Goal: Information Seeking & Learning: Learn about a topic

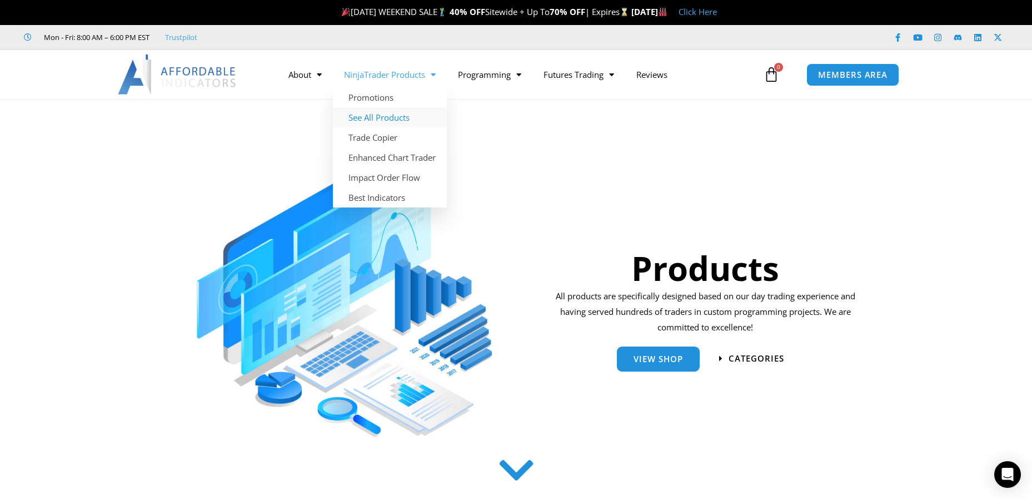
click at [378, 116] on link "See All Products" at bounding box center [390, 117] width 114 height 20
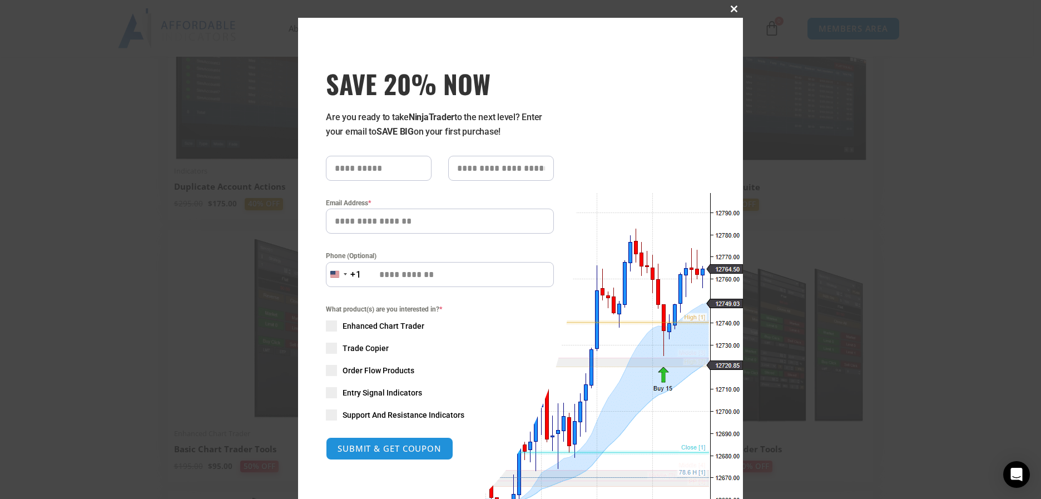
click at [726, 8] on span at bounding box center [734, 9] width 18 height 7
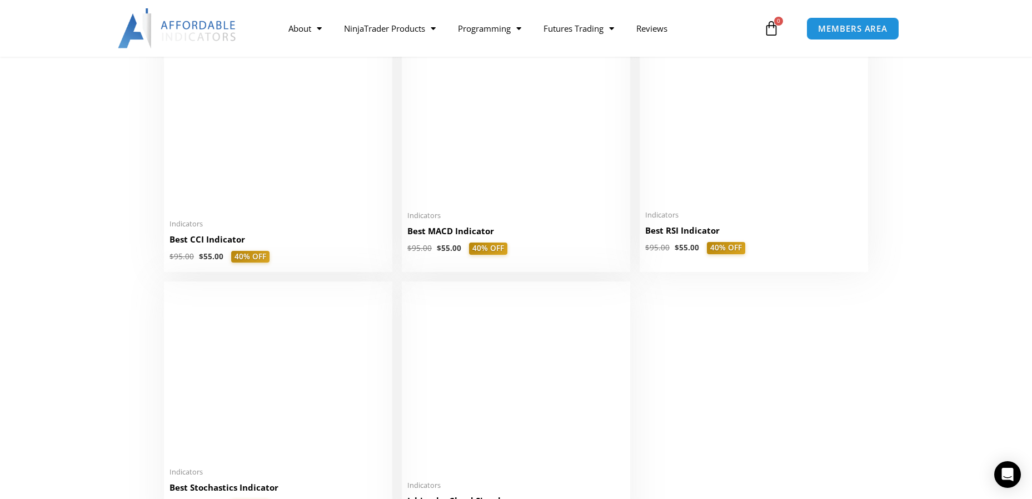
scroll to position [2223, 0]
